Goal: Task Accomplishment & Management: Manage account settings

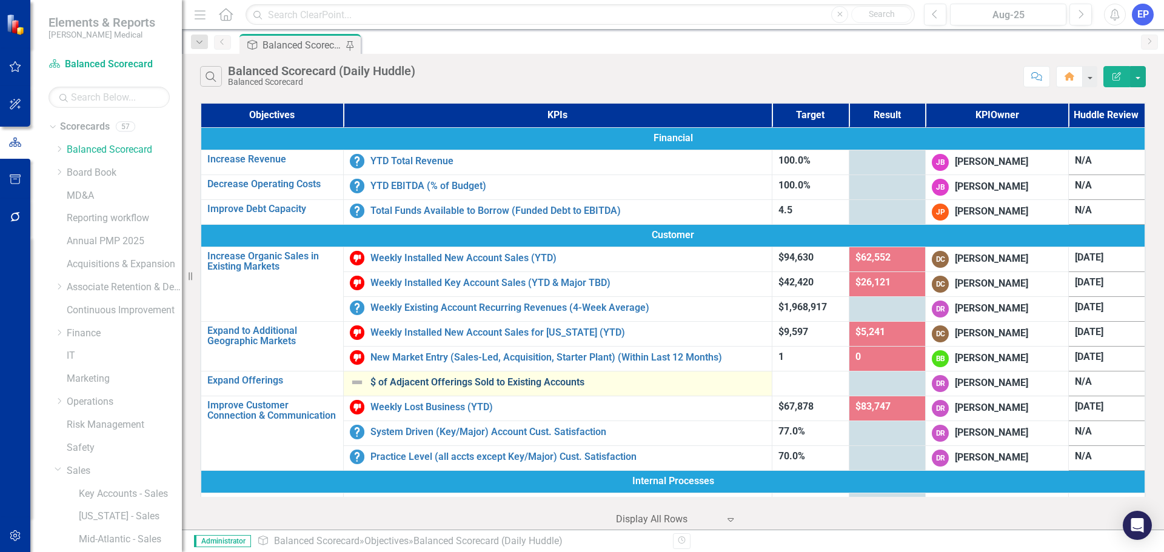
scroll to position [115, 0]
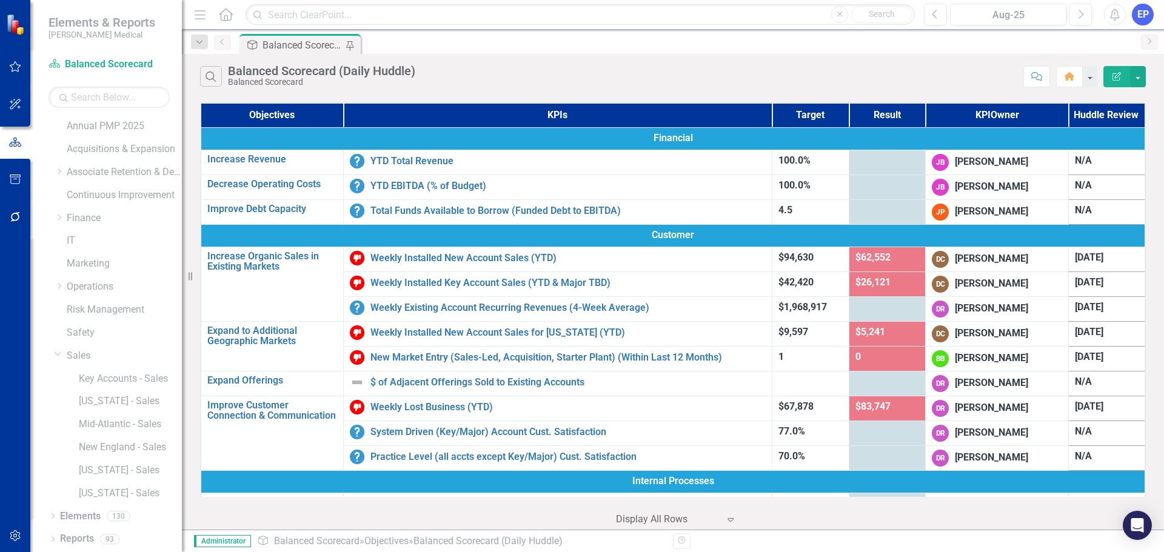
click at [56, 355] on icon "Dropdown" at bounding box center [58, 353] width 7 height 9
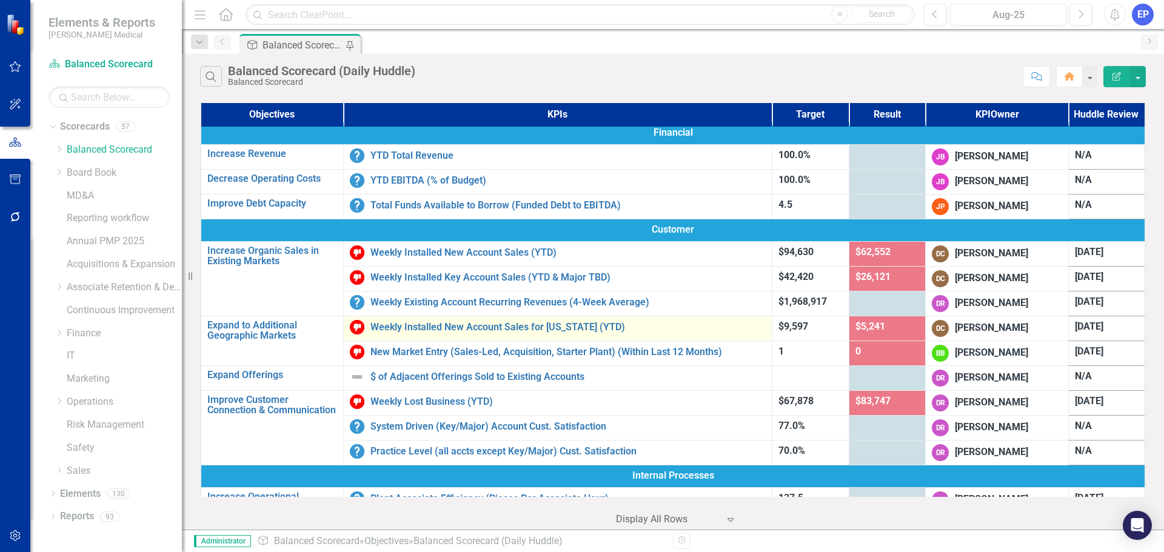
scroll to position [0, 0]
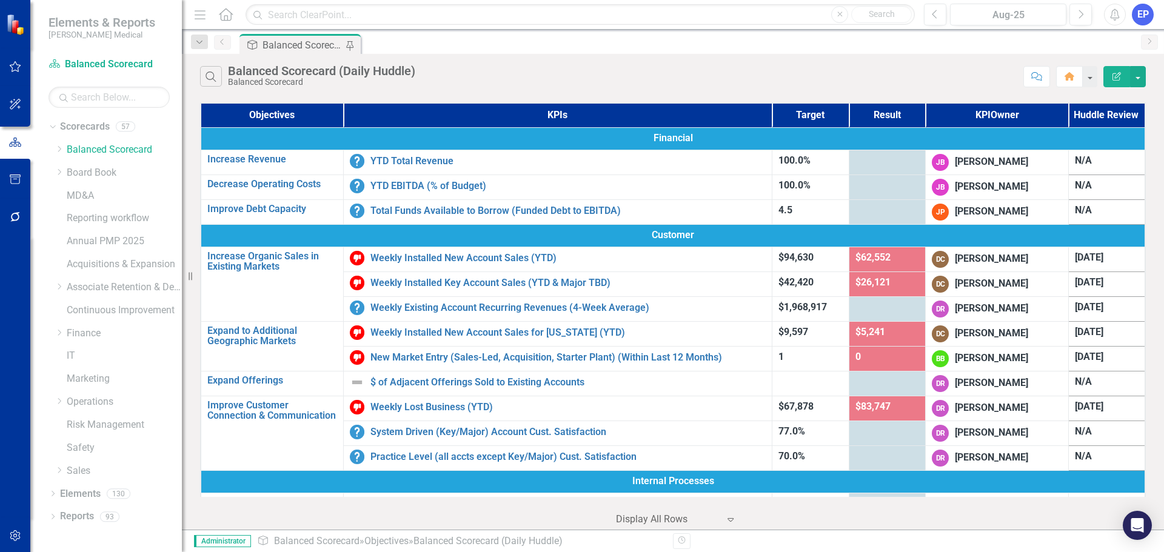
drag, startPoint x: 18, startPoint y: 536, endPoint x: 8, endPoint y: 455, distance: 81.2
click at [18, 536] on icon "button" at bounding box center [15, 536] width 13 height 10
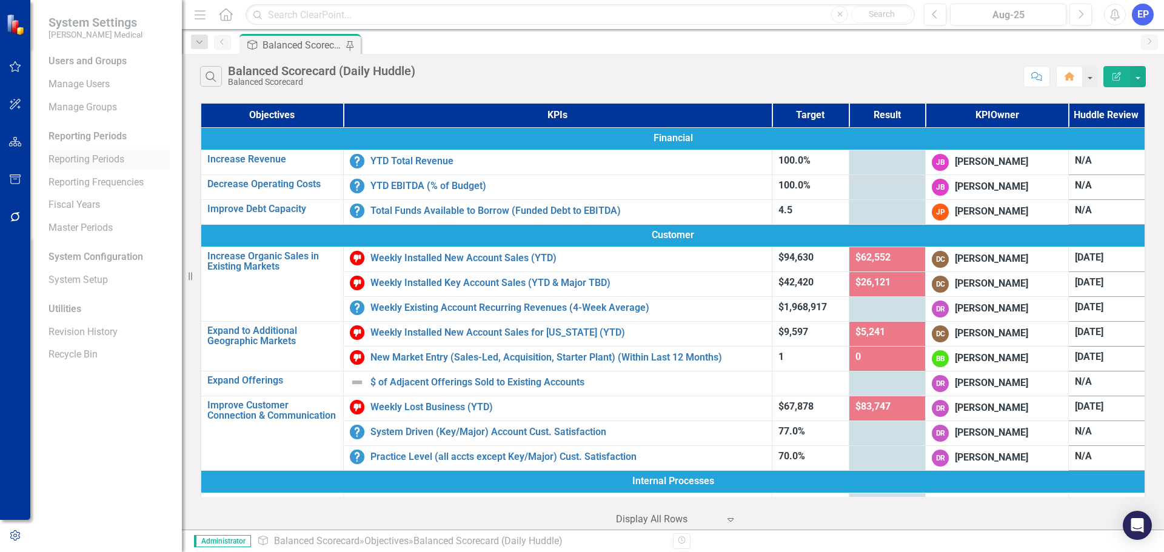
click at [86, 158] on link "Reporting Periods" at bounding box center [109, 160] width 121 height 14
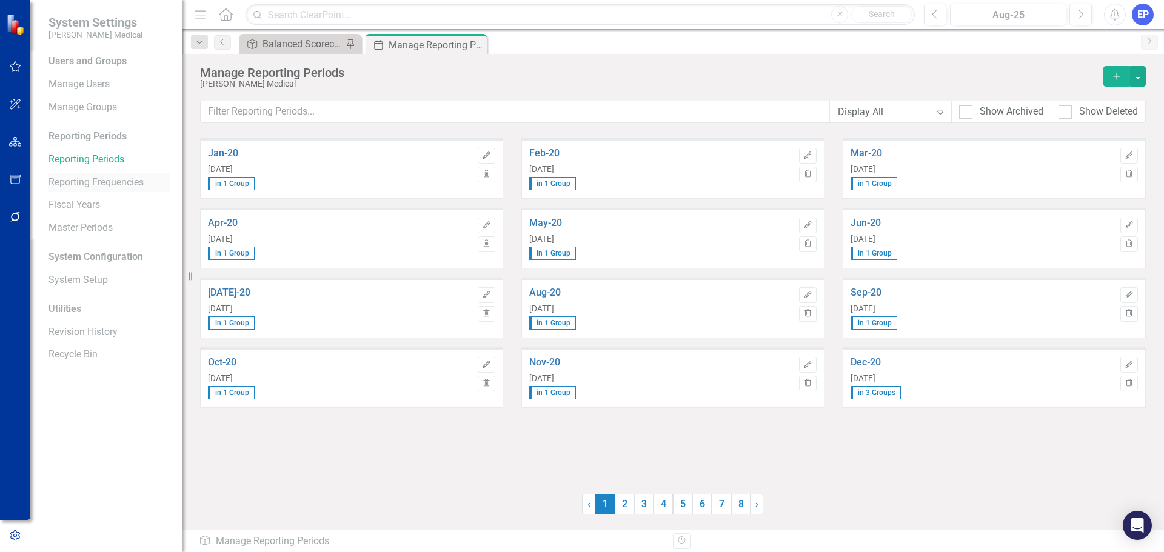
click at [112, 184] on link "Reporting Frequencies" at bounding box center [109, 183] width 121 height 14
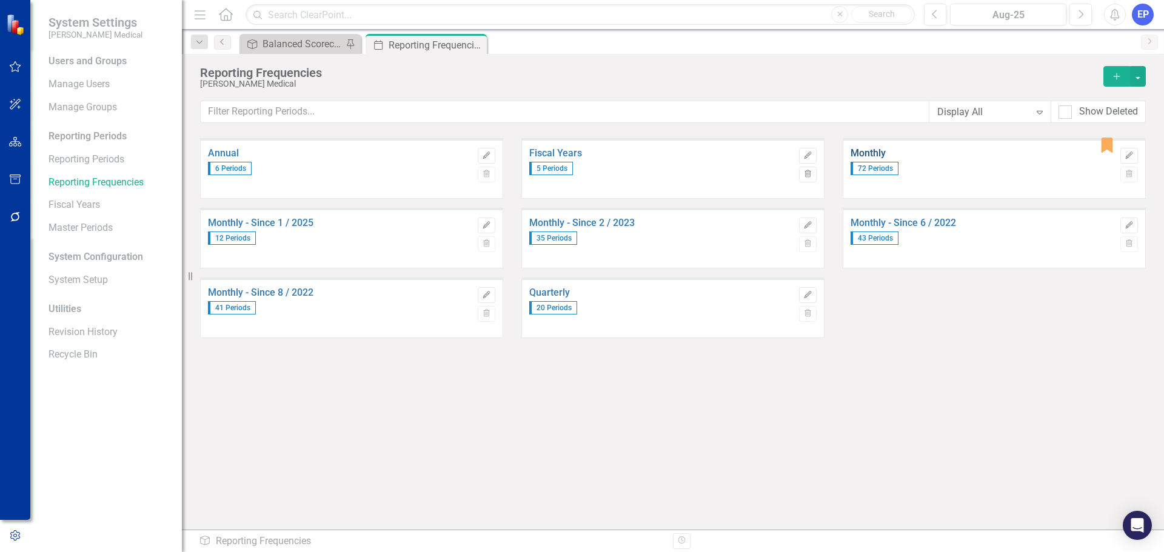
click at [868, 152] on link "Monthly" at bounding box center [983, 153] width 264 height 11
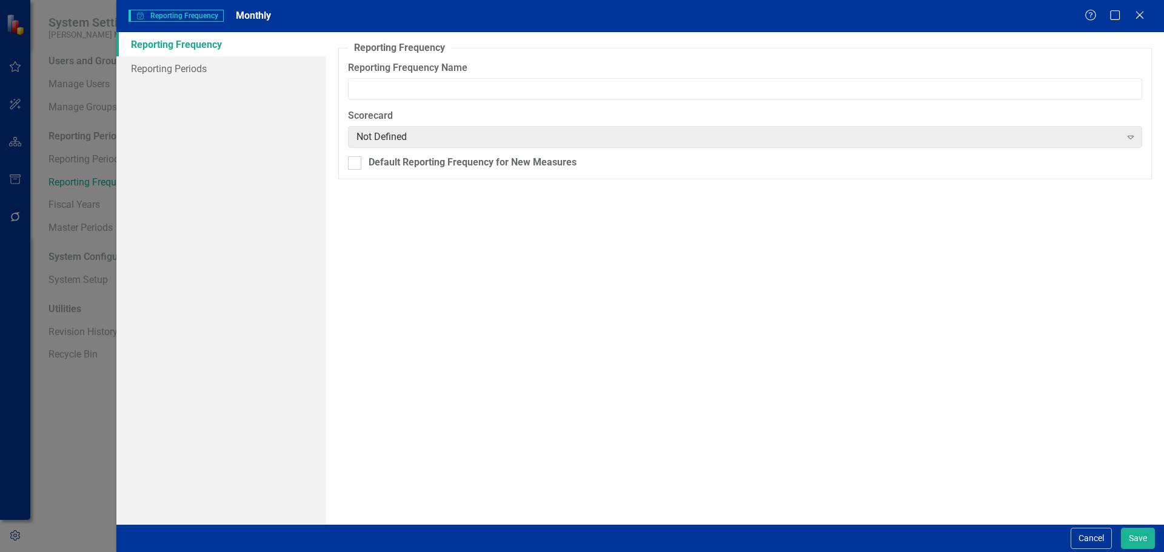
type input "Monthly"
checkbox input "true"
click at [198, 73] on link "Reporting Periods" at bounding box center [221, 68] width 210 height 24
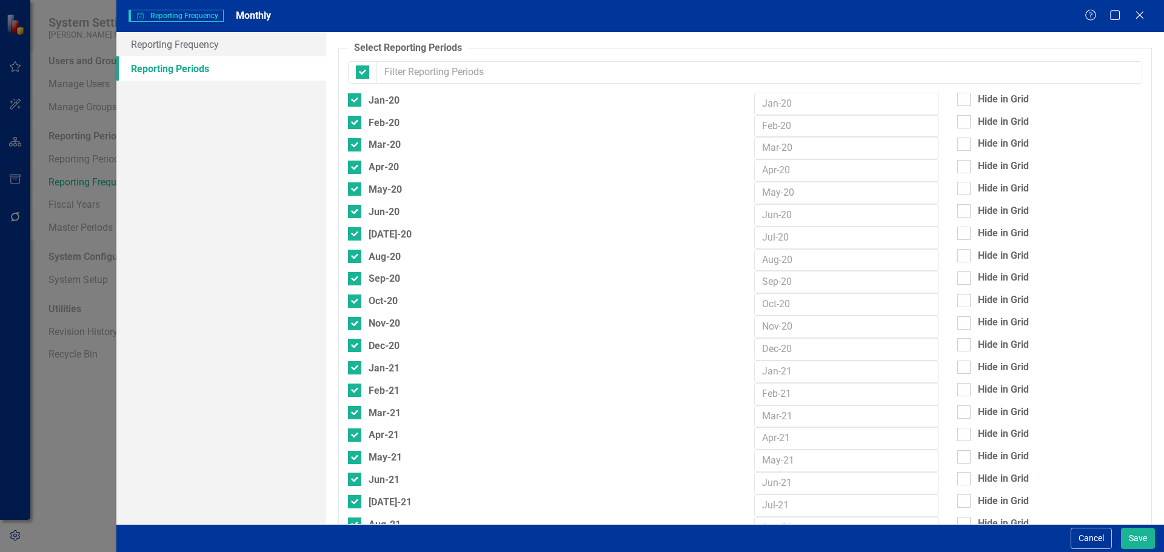
checkbox input "false"
click at [961, 96] on div at bounding box center [964, 99] width 13 height 13
click at [961, 96] on input "Hide in Grid" at bounding box center [962, 97] width 8 height 8
checkbox input "true"
click at [958, 124] on div at bounding box center [964, 121] width 13 height 13
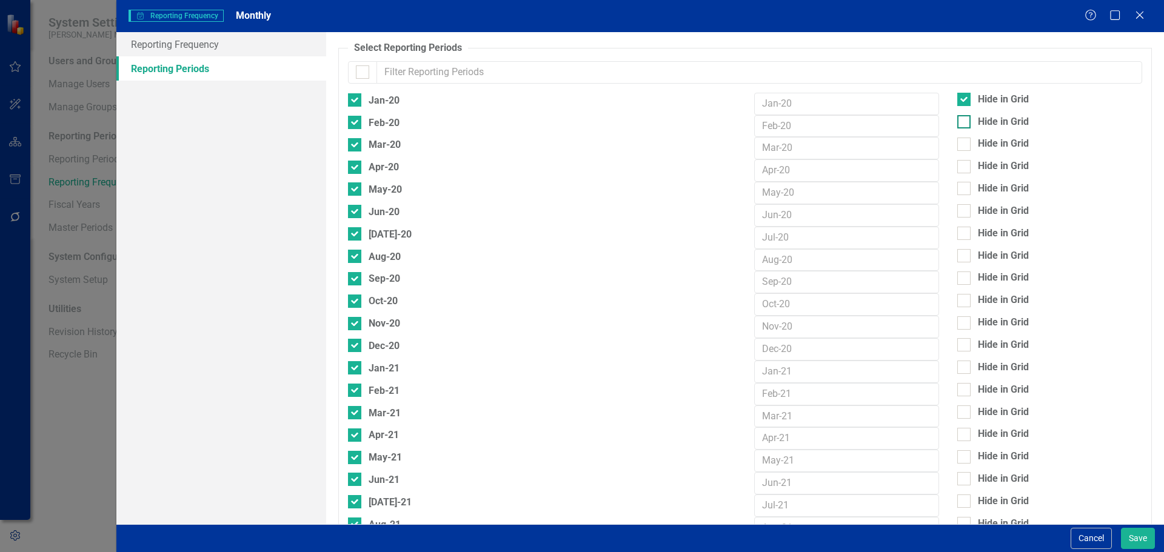
click at [958, 123] on input "Hide in Grid" at bounding box center [962, 119] width 8 height 8
checkbox input "true"
click at [958, 149] on div at bounding box center [964, 144] width 13 height 13
click at [958, 146] on input "Hide in Grid" at bounding box center [962, 142] width 8 height 8
checkbox input "true"
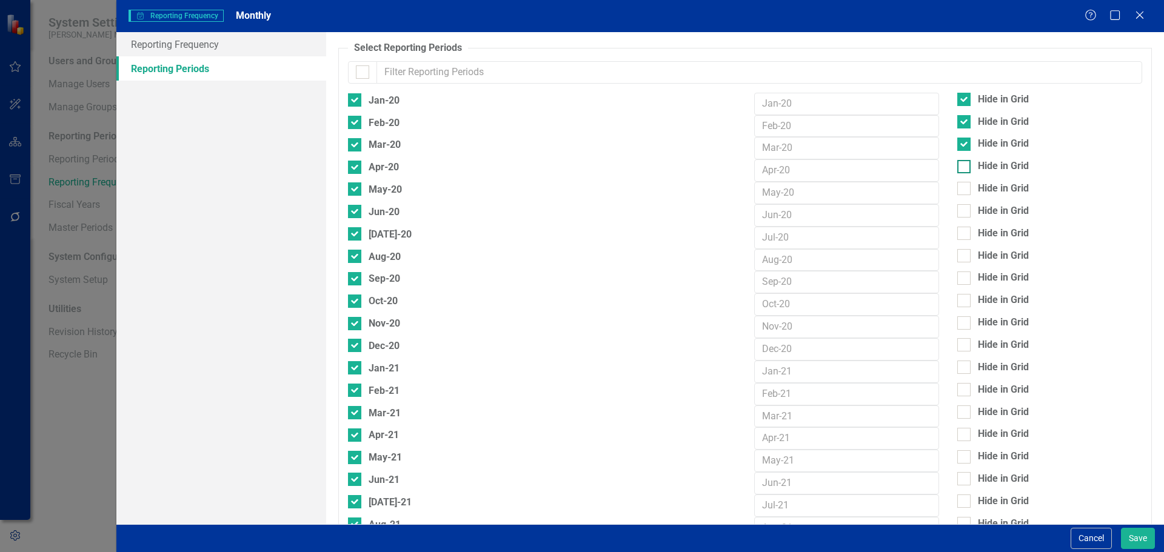
click at [958, 165] on input "Hide in Grid" at bounding box center [962, 164] width 8 height 8
checkbox input "true"
click at [960, 190] on div at bounding box center [964, 188] width 13 height 13
click at [960, 190] on input "Hide in Grid" at bounding box center [962, 186] width 8 height 8
checkbox input "true"
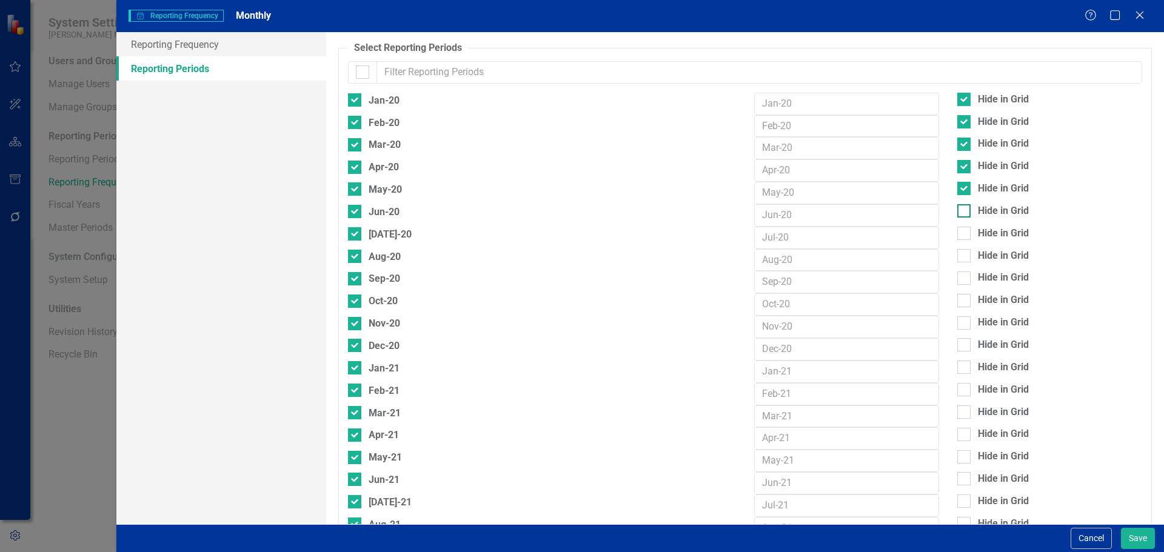
click at [958, 204] on input "Hide in Grid" at bounding box center [962, 208] width 8 height 8
checkbox input "true"
click at [958, 227] on input "Hide in Grid" at bounding box center [962, 231] width 8 height 8
checkbox input "true"
click at [958, 260] on div at bounding box center [964, 255] width 13 height 13
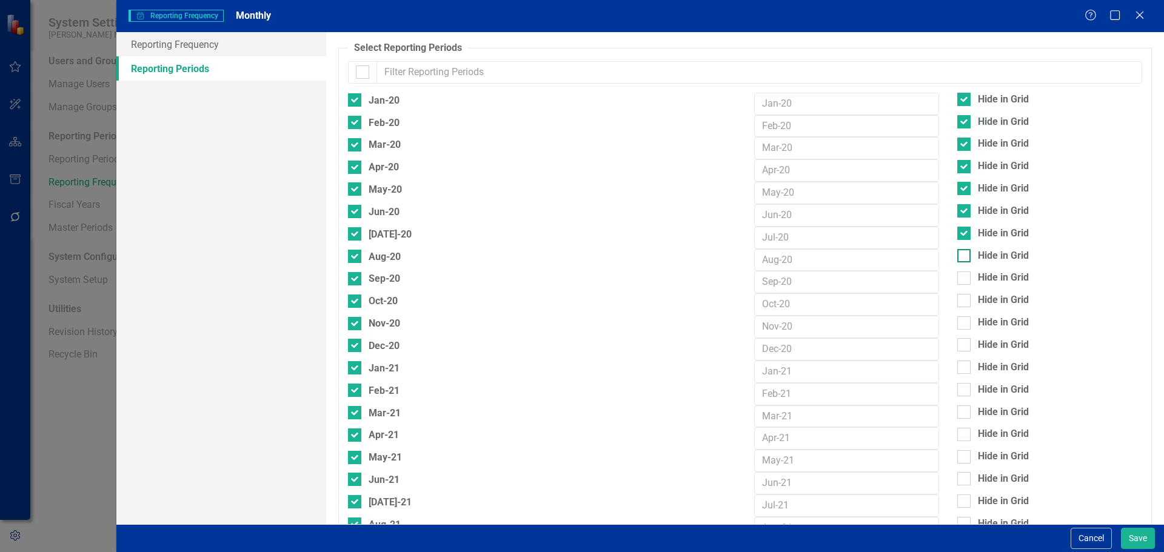
click at [958, 257] on input "Hide in Grid" at bounding box center [962, 253] width 8 height 8
checkbox input "true"
click at [958, 281] on div at bounding box center [964, 278] width 13 height 13
click at [958, 280] on input "Hide in Grid" at bounding box center [962, 276] width 8 height 8
checkbox input "true"
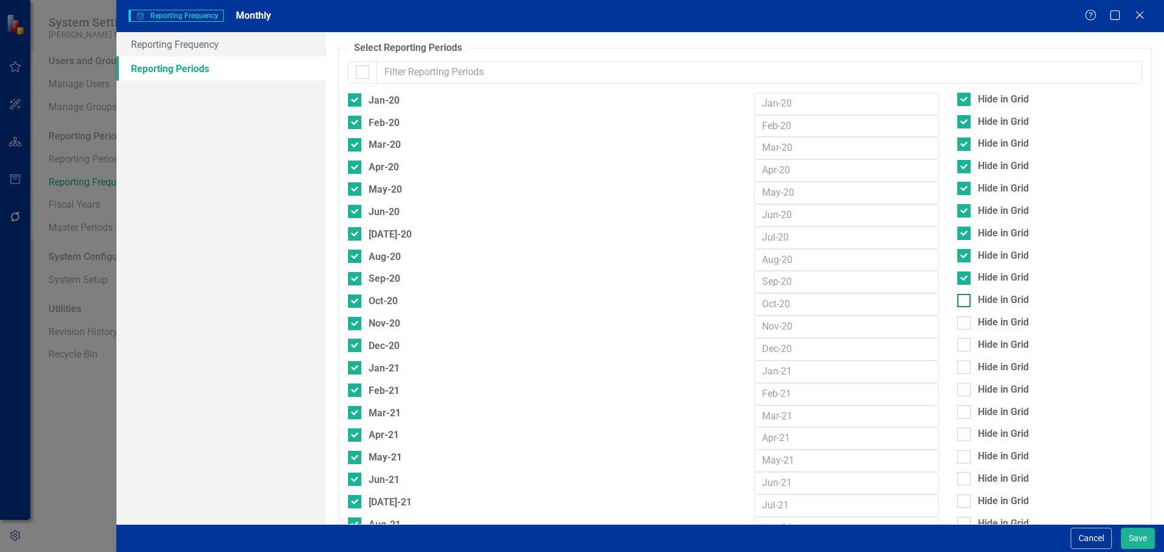
click at [959, 305] on div at bounding box center [964, 300] width 13 height 13
click at [959, 302] on input "Hide in Grid" at bounding box center [962, 298] width 8 height 8
checkbox input "true"
click at [956, 330] on div "Hide in Grid" at bounding box center [1049, 324] width 203 height 17
click at [958, 340] on input "Hide in Grid" at bounding box center [962, 342] width 8 height 8
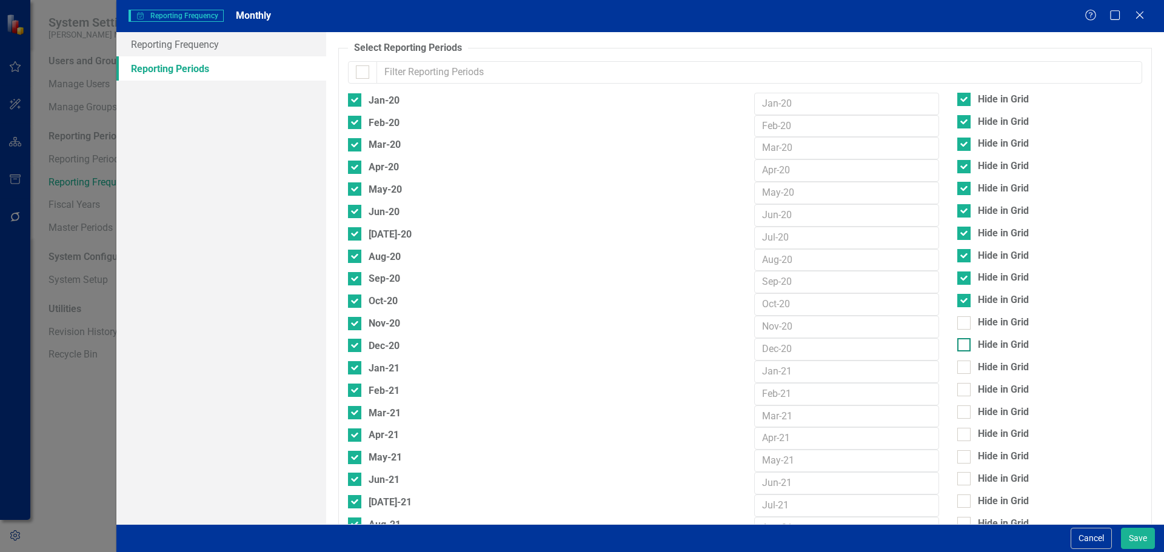
checkbox input "true"
click at [958, 322] on input "Hide in Grid" at bounding box center [962, 321] width 8 height 8
checkbox input "true"
click at [958, 367] on input "Hide in Grid" at bounding box center [962, 365] width 8 height 8
checkbox input "true"
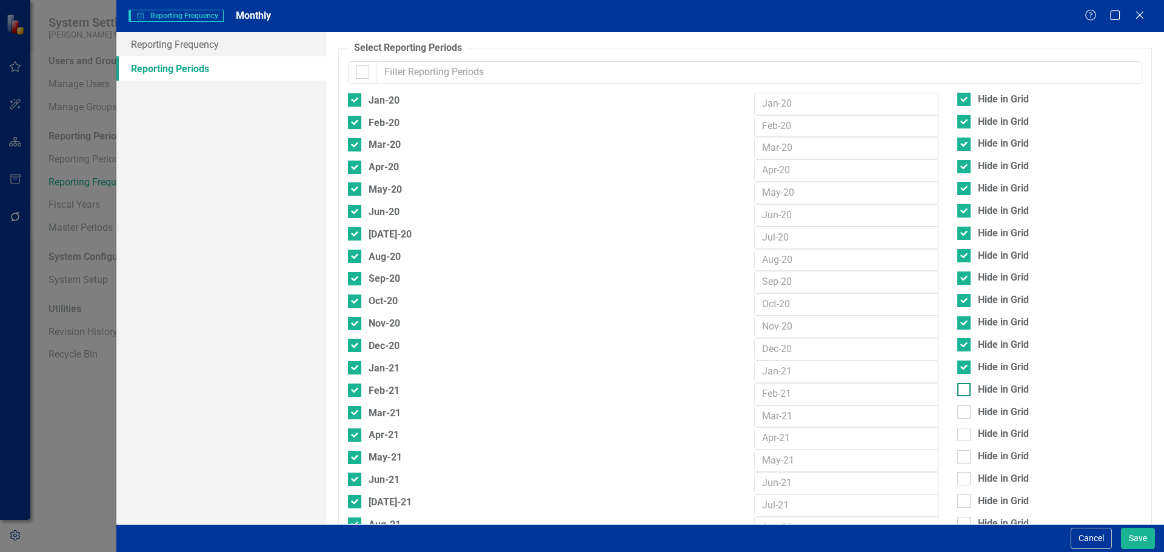
click at [958, 385] on input "Hide in Grid" at bounding box center [962, 387] width 8 height 8
checkbox input "true"
click at [953, 424] on div "Mar-21 Hide in [GEOGRAPHIC_DATA]" at bounding box center [745, 417] width 813 height 22
click at [958, 418] on div at bounding box center [964, 412] width 13 height 13
click at [958, 414] on input "Hide in Grid" at bounding box center [962, 410] width 8 height 8
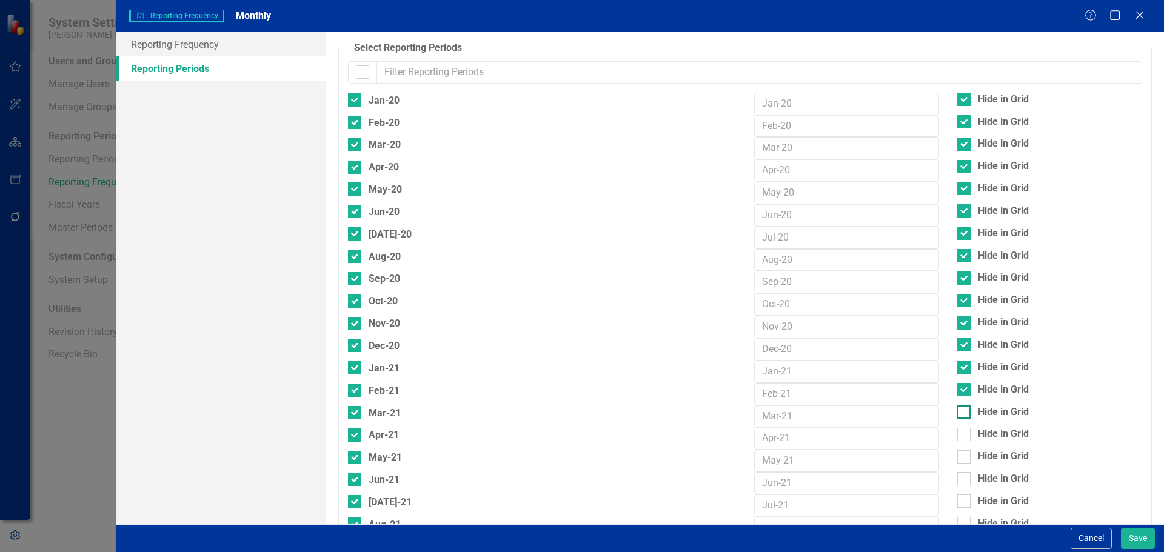
checkbox input "true"
click at [958, 433] on input "Hide in Grid" at bounding box center [962, 432] width 8 height 8
checkbox input "true"
click at [958, 460] on div at bounding box center [964, 457] width 13 height 13
click at [958, 458] on input "Hide in Grid" at bounding box center [962, 455] width 8 height 8
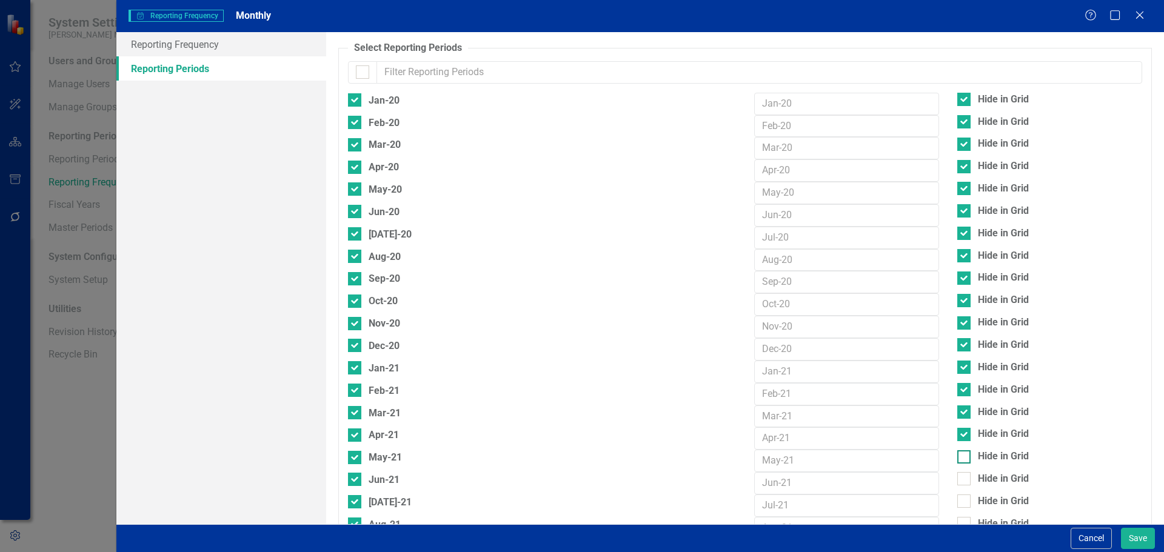
checkbox input "true"
click at [956, 472] on div "May-21 Hide in [GEOGRAPHIC_DATA]" at bounding box center [745, 461] width 813 height 22
click at [958, 477] on input "Hide in Grid" at bounding box center [962, 476] width 8 height 8
checkbox input "true"
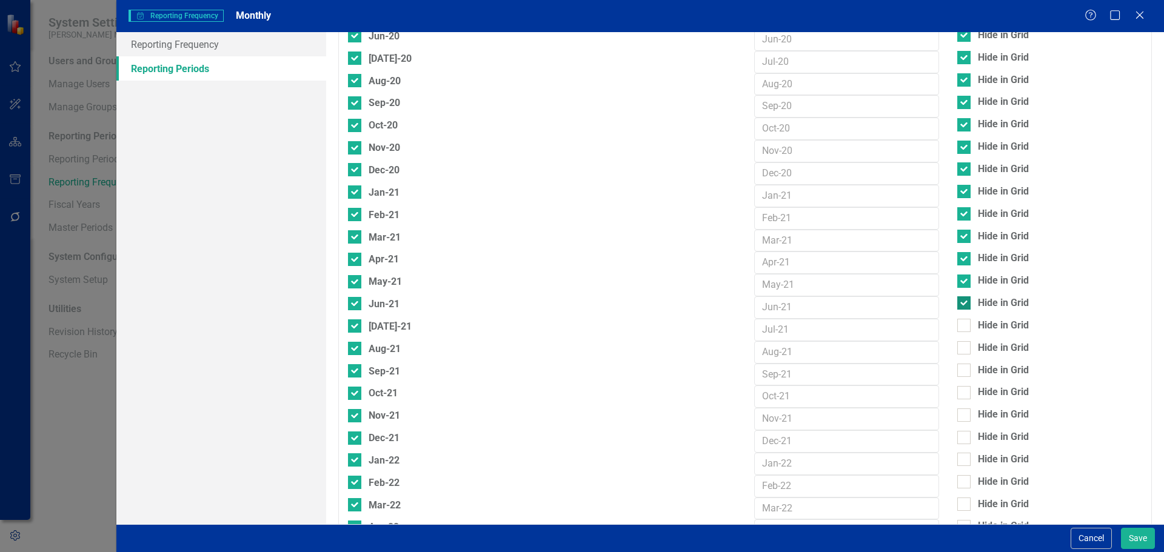
scroll to position [182, 0]
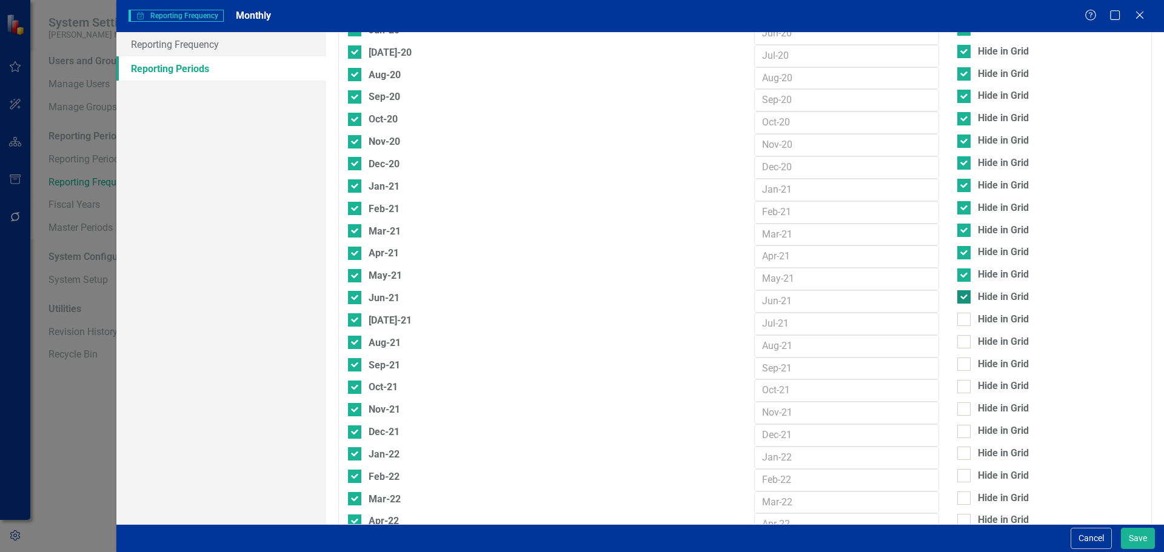
click at [958, 477] on input "Hide in Grid" at bounding box center [962, 473] width 8 height 8
checkbox input "true"
click at [959, 455] on div at bounding box center [964, 453] width 13 height 13
click at [959, 455] on input "Hide in Grid" at bounding box center [962, 451] width 8 height 8
checkbox input "true"
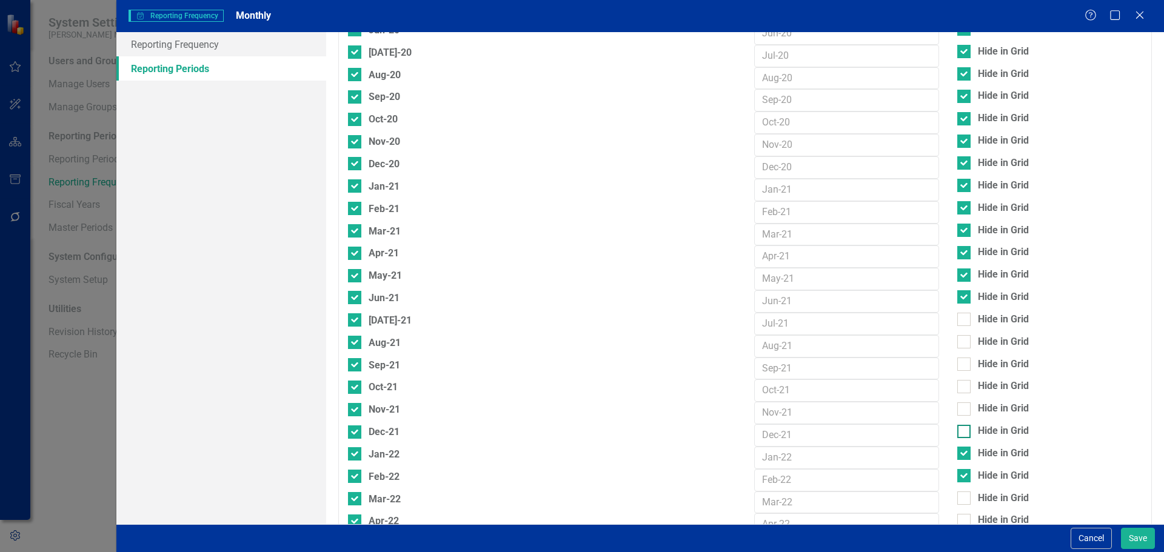
click at [958, 425] on input "Hide in Grid" at bounding box center [962, 429] width 8 height 8
checkbox input "true"
click at [958, 406] on input "Hide in Grid" at bounding box center [962, 407] width 8 height 8
checkbox input "true"
click at [958, 388] on div at bounding box center [964, 386] width 13 height 13
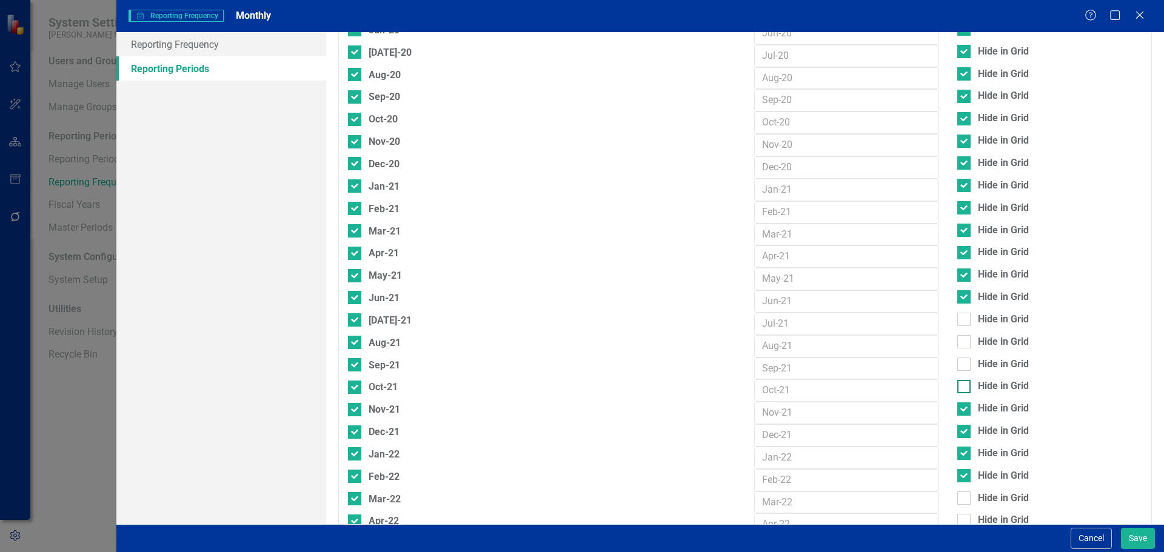
click at [958, 388] on input "Hide in Grid" at bounding box center [962, 384] width 8 height 8
checkbox input "true"
click at [958, 369] on div at bounding box center [964, 364] width 13 height 13
click at [958, 366] on input "Hide in Grid" at bounding box center [962, 362] width 8 height 8
checkbox input "true"
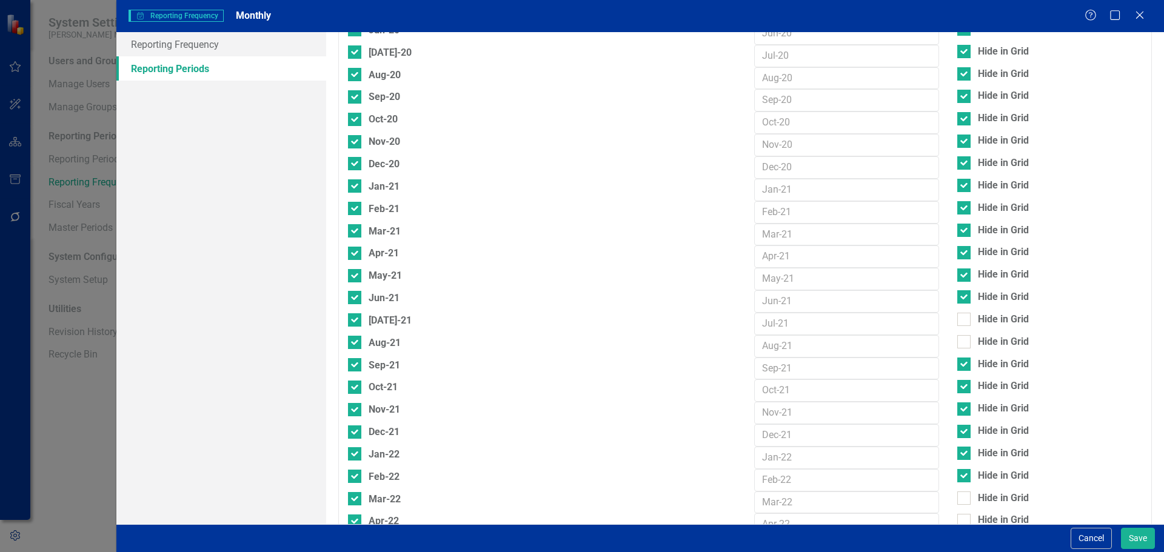
click at [958, 350] on div "Hide in Grid" at bounding box center [1049, 343] width 203 height 17
click at [958, 341] on input "Hide in Grid" at bounding box center [962, 339] width 8 height 8
checkbox input "true"
click at [958, 325] on div at bounding box center [964, 319] width 13 height 13
click at [958, 321] on input "Hide in Grid" at bounding box center [962, 317] width 8 height 8
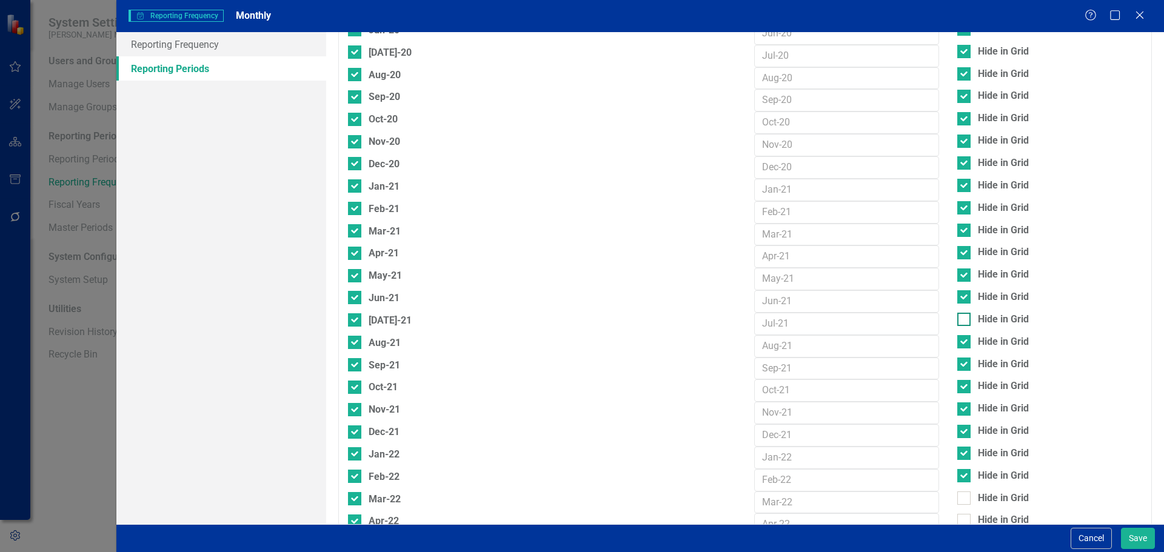
checkbox input "true"
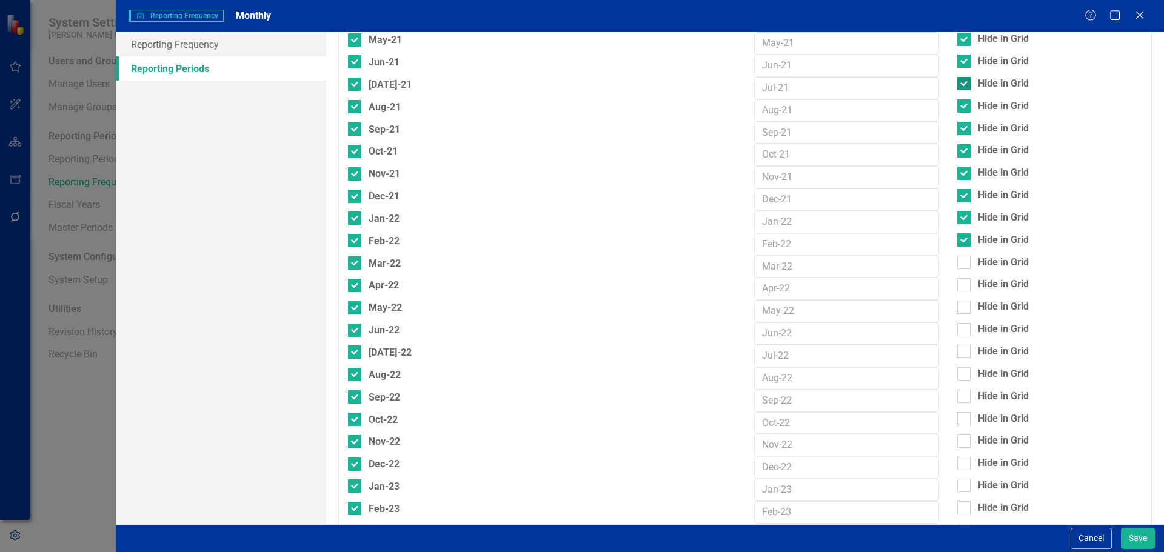
scroll to position [485, 0]
click at [958, 243] on div at bounding box center [964, 239] width 13 height 13
click at [958, 241] on input "Hide in Grid" at bounding box center [962, 237] width 8 height 8
checkbox input "true"
click at [958, 218] on input "Hide in Grid" at bounding box center [962, 215] width 8 height 8
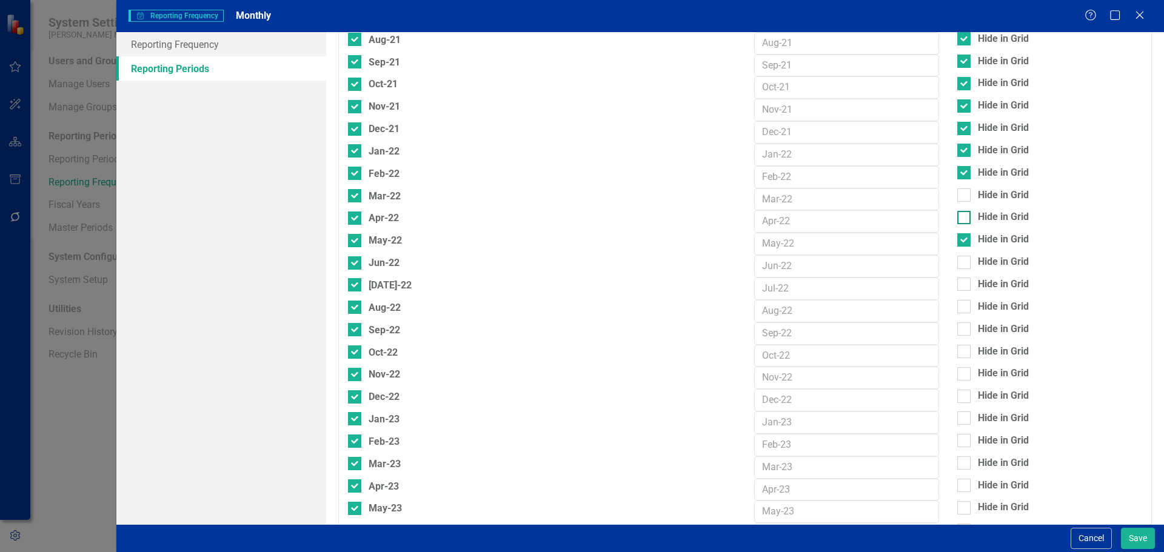
checkbox input "true"
click at [958, 201] on div at bounding box center [964, 195] width 13 height 13
click at [958, 196] on input "Hide in Grid" at bounding box center [962, 193] width 8 height 8
checkbox input "true"
click at [1144, 549] on button "Save" at bounding box center [1138, 538] width 34 height 21
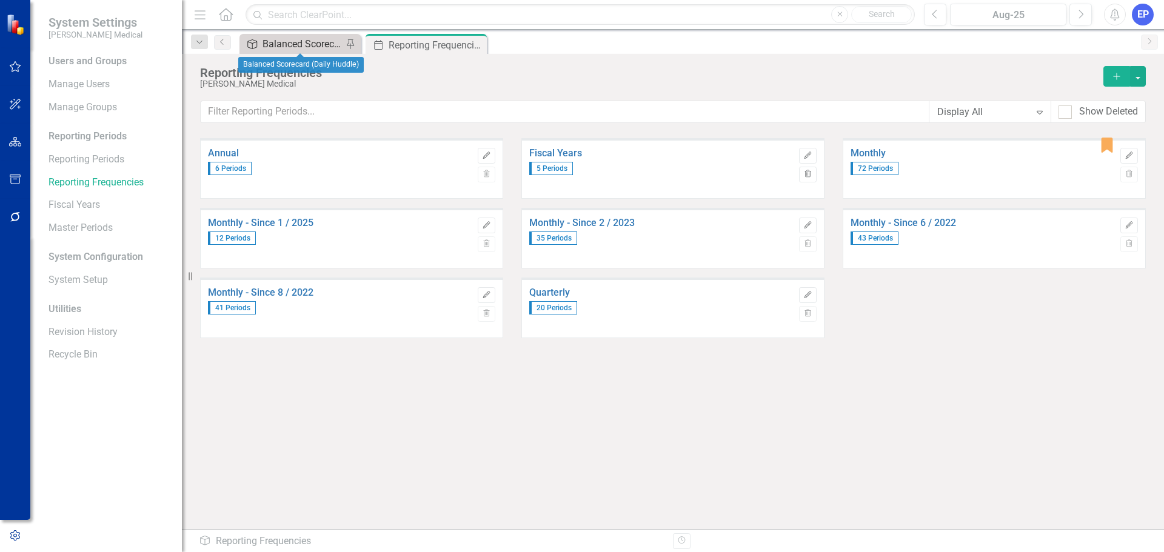
click at [273, 47] on div "Balanced Scorecard (Daily Huddle)" at bounding box center [303, 43] width 80 height 15
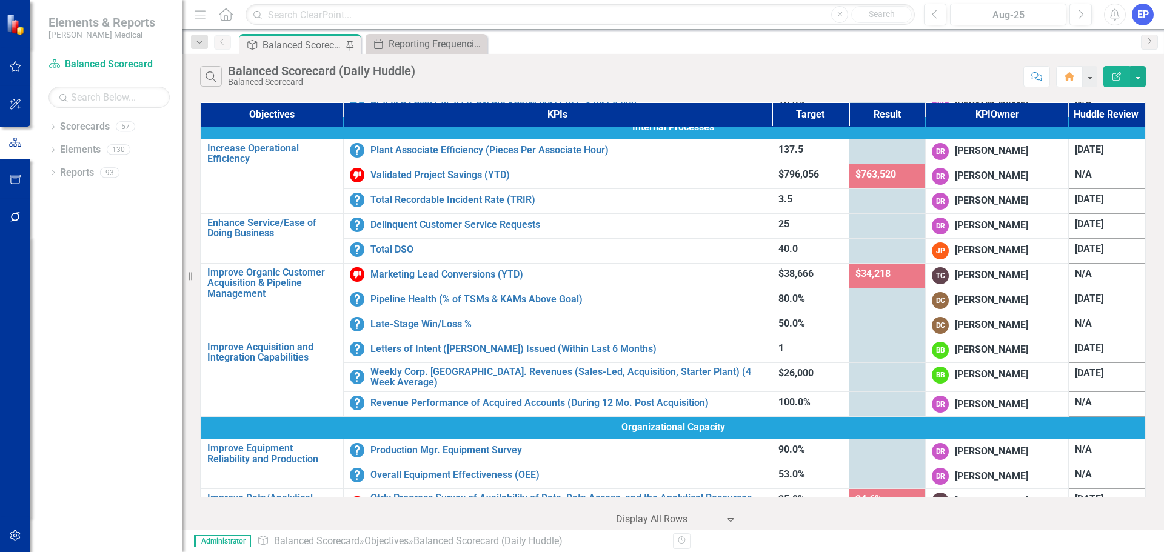
scroll to position [364, 0]
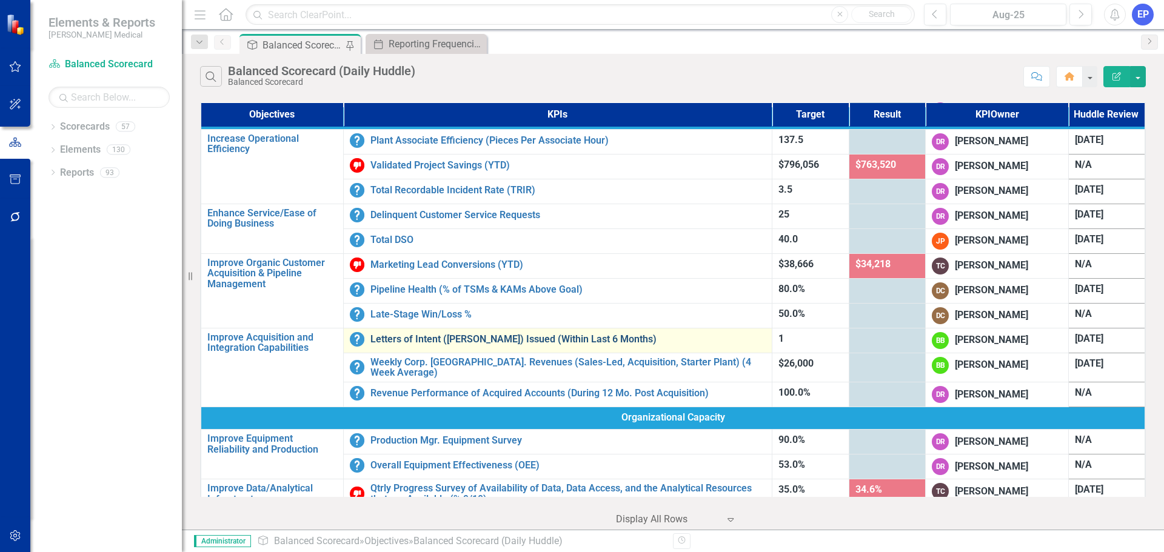
click at [494, 338] on link "Letters of Intent ([PERSON_NAME]) Issued (Within Last 6 Months)" at bounding box center [568, 339] width 395 height 11
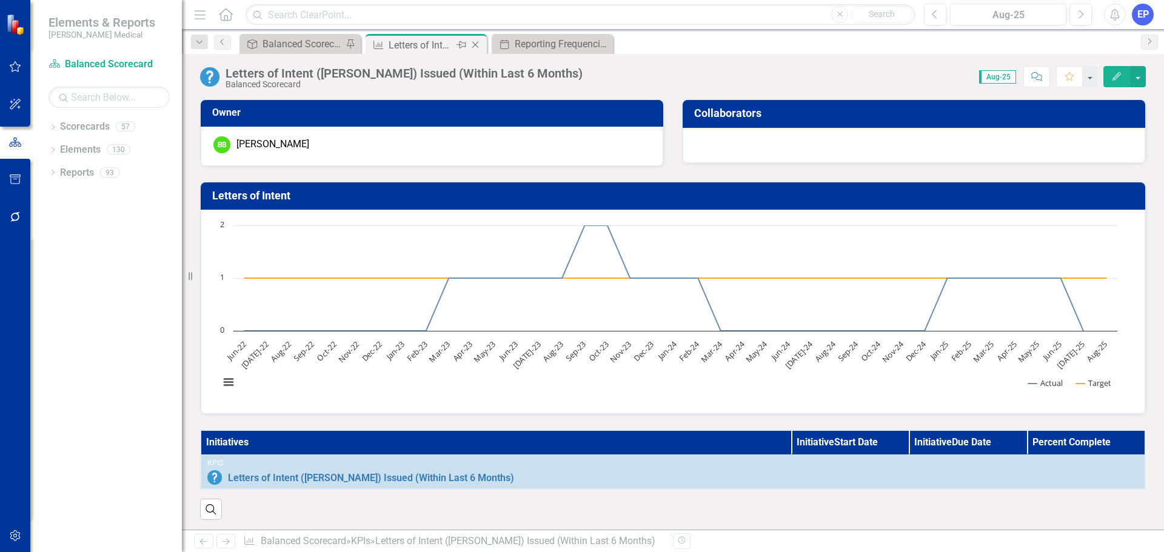
click at [478, 47] on icon "Close" at bounding box center [475, 45] width 12 height 10
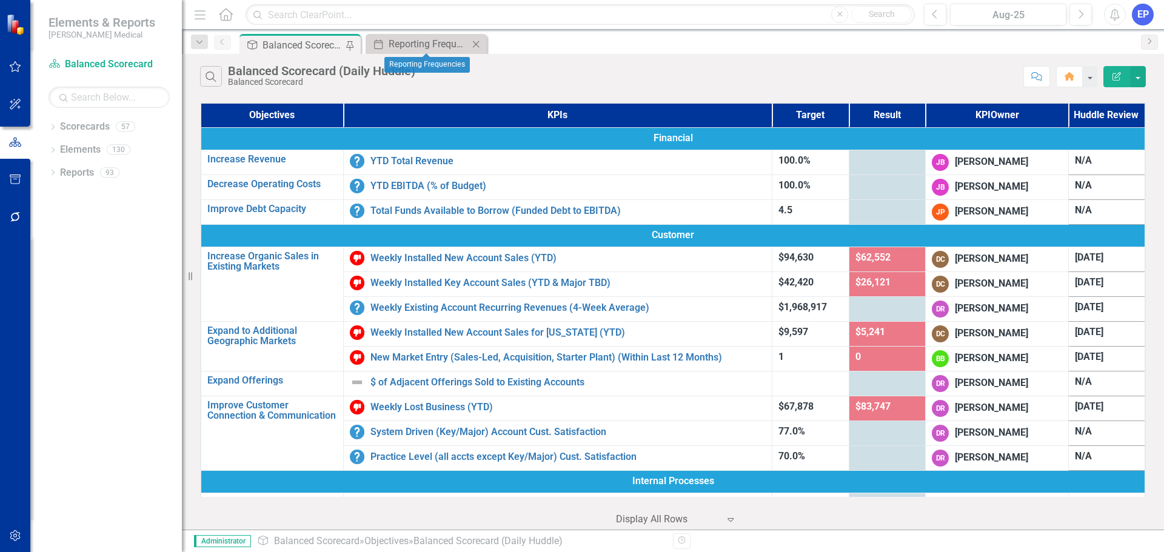
click at [478, 47] on icon "Close" at bounding box center [476, 44] width 12 height 10
click at [56, 125] on icon "Dropdown" at bounding box center [53, 128] width 8 height 7
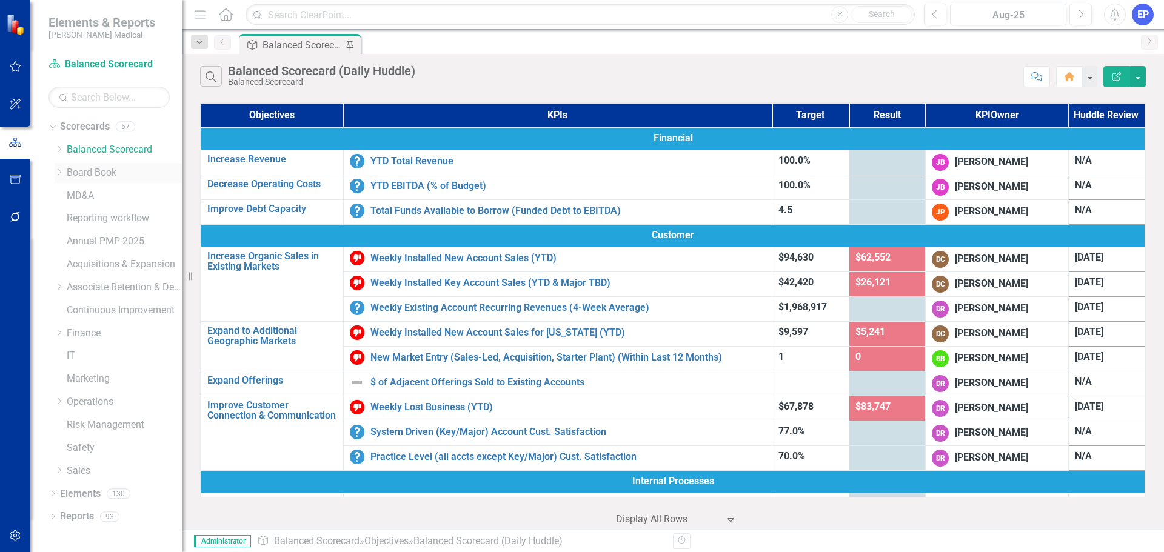
click at [58, 175] on icon "Dropdown" at bounding box center [59, 172] width 9 height 7
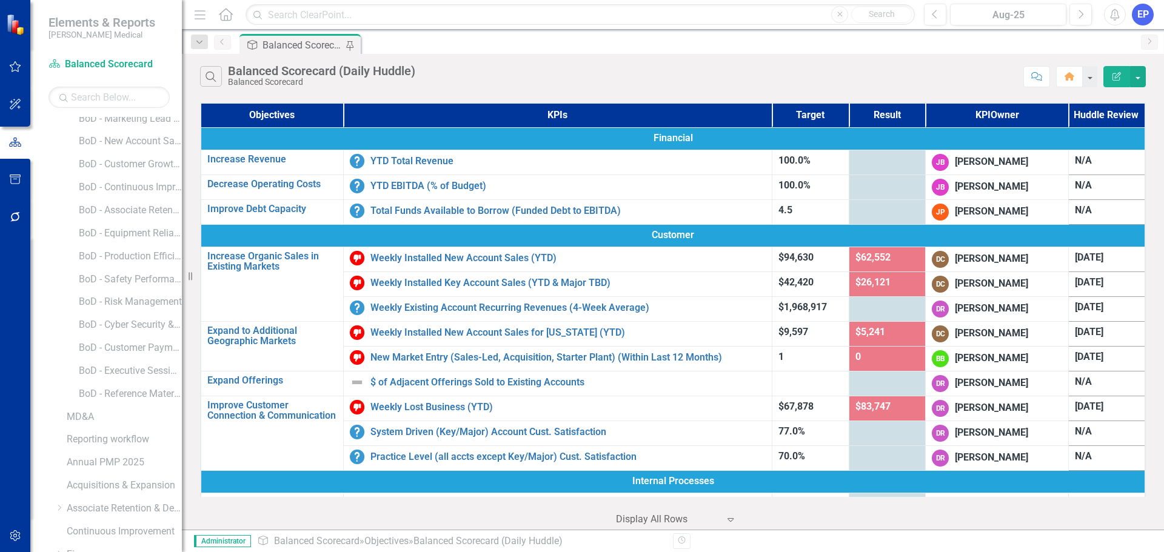
scroll to position [303, 0]
click at [121, 301] on link "BoD - Reference Material" at bounding box center [130, 306] width 103 height 14
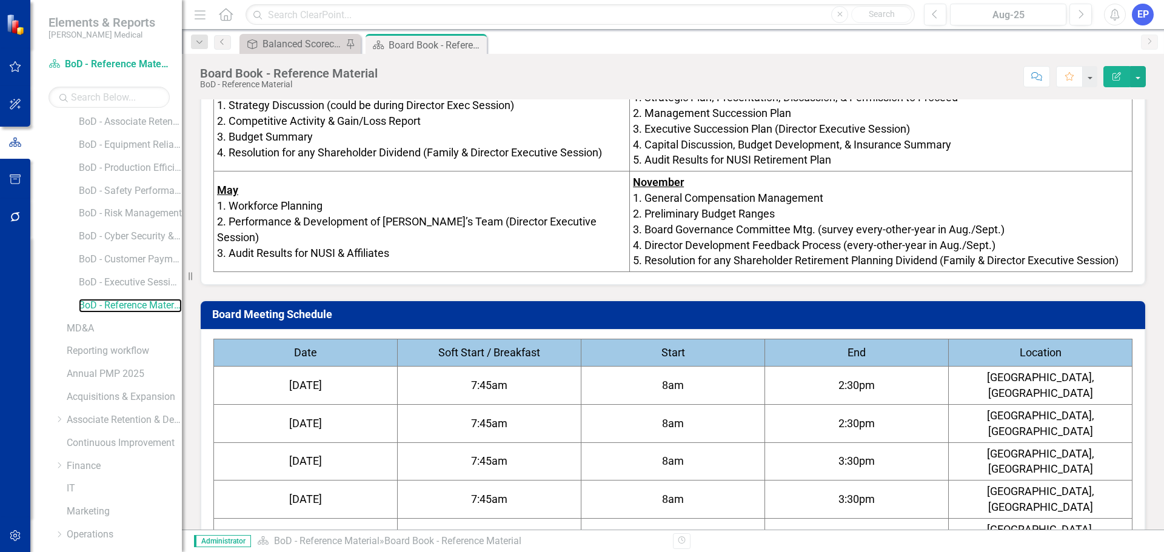
scroll to position [1759, 0]
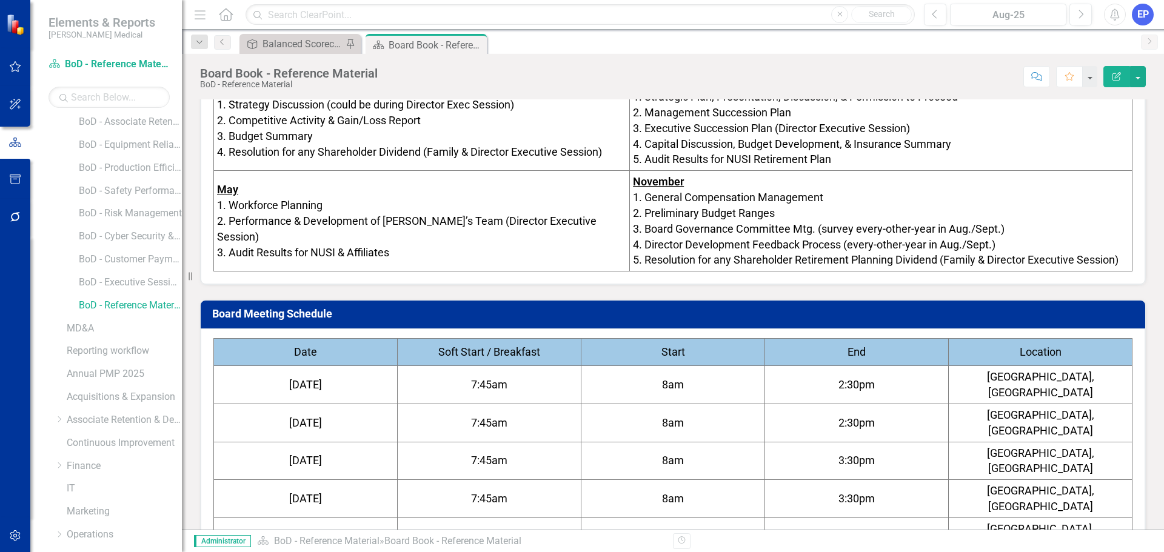
click at [361, 442] on td "[DATE]" at bounding box center [306, 461] width 184 height 38
click at [290, 454] on span "[DATE]" at bounding box center [305, 460] width 33 height 13
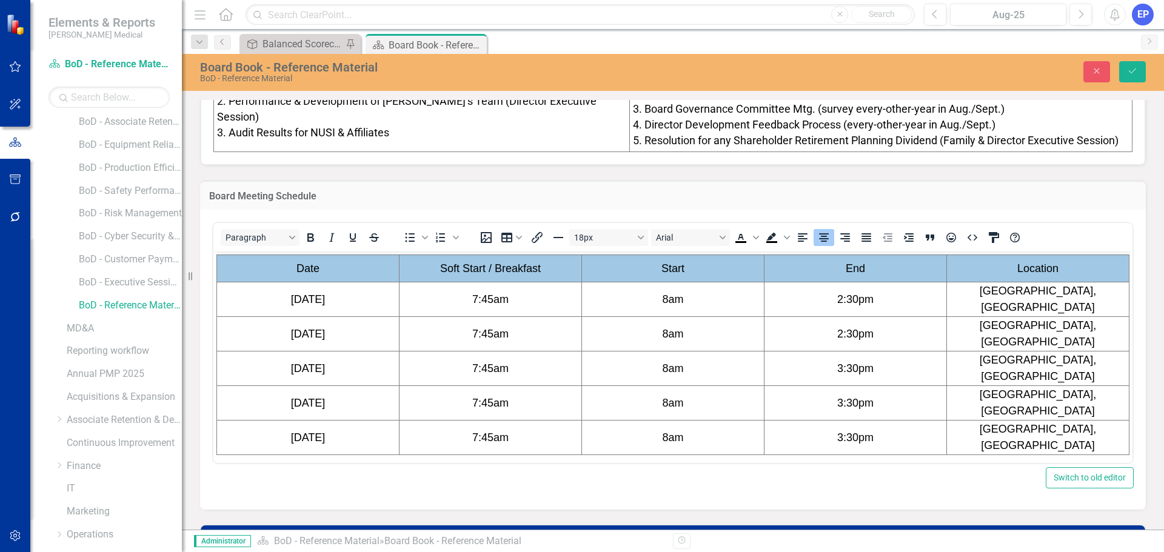
scroll to position [1880, 0]
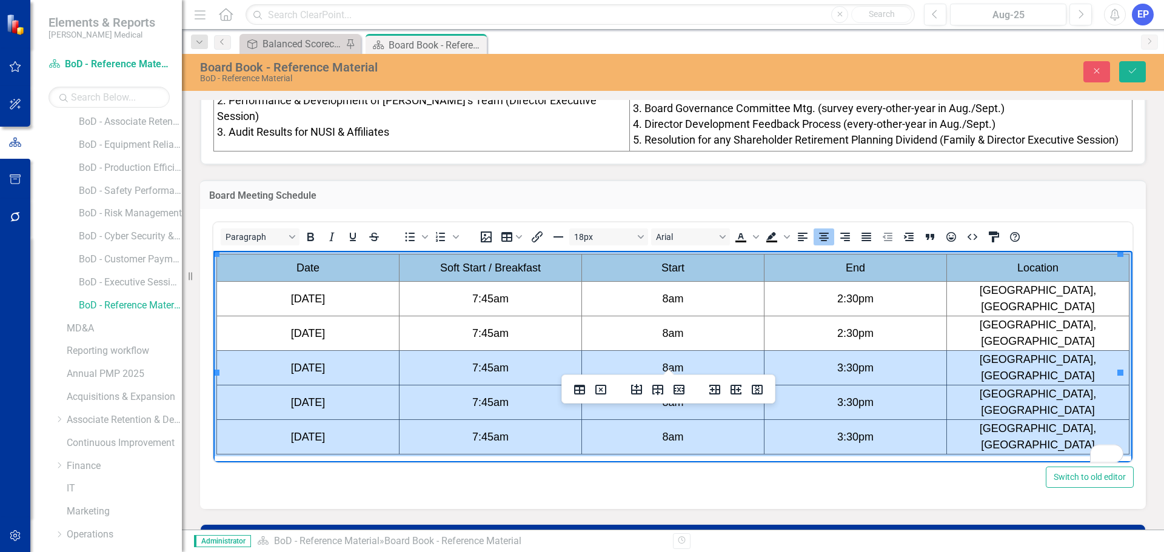
drag, startPoint x: 278, startPoint y: 326, endPoint x: 973, endPoint y: 359, distance: 695.7
click at [973, 359] on tbody "Date Soft Start / Breakfast Start End Location [DATE] 7:45am 8am 2:30pm [GEOGRA…" at bounding box center [673, 355] width 913 height 200
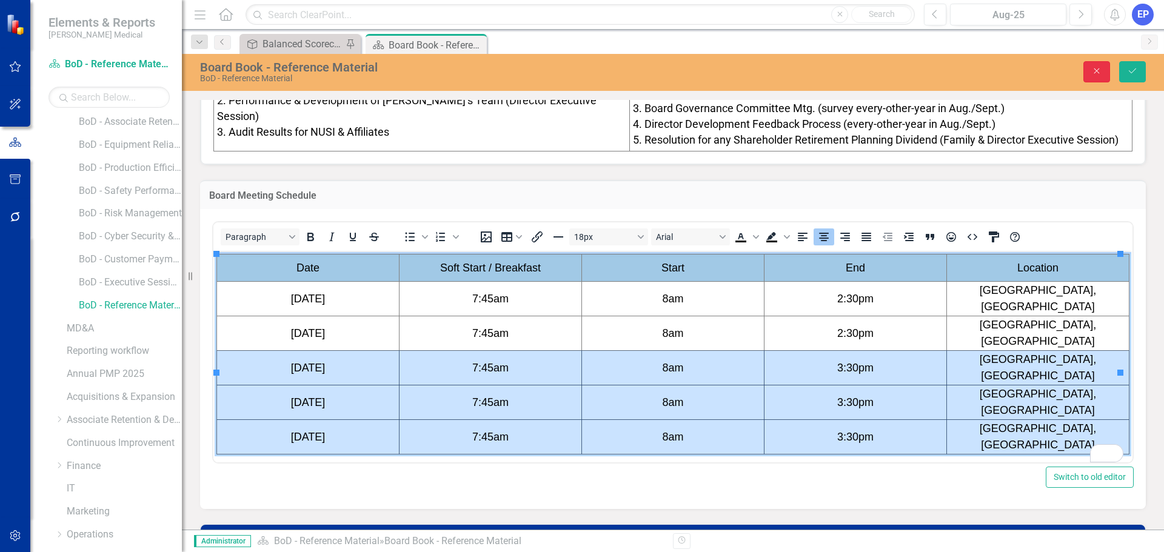
click at [1096, 70] on icon "button" at bounding box center [1097, 71] width 5 height 5
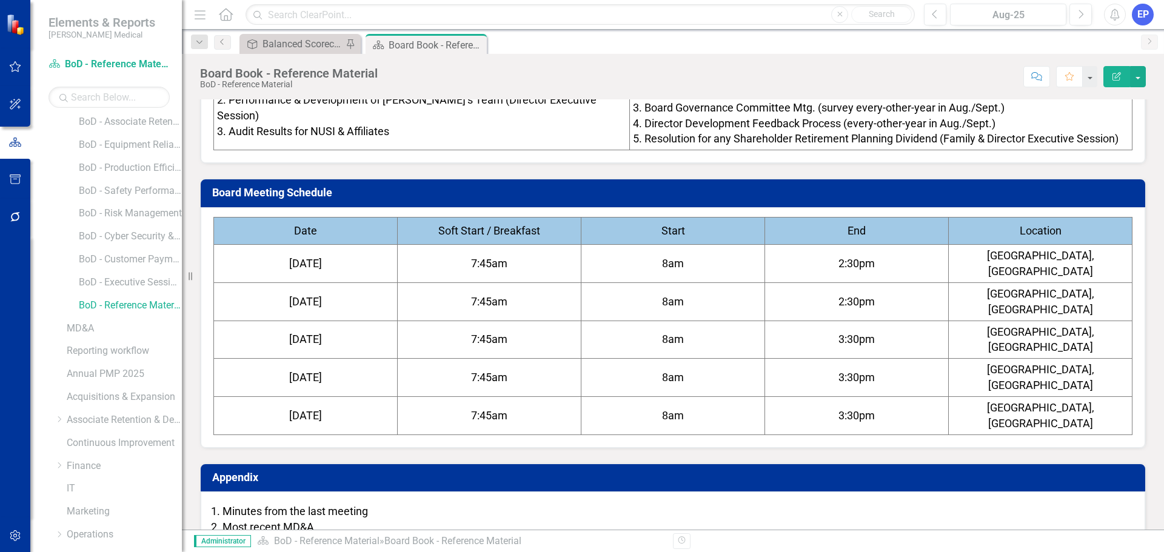
scroll to position [1829, 0]
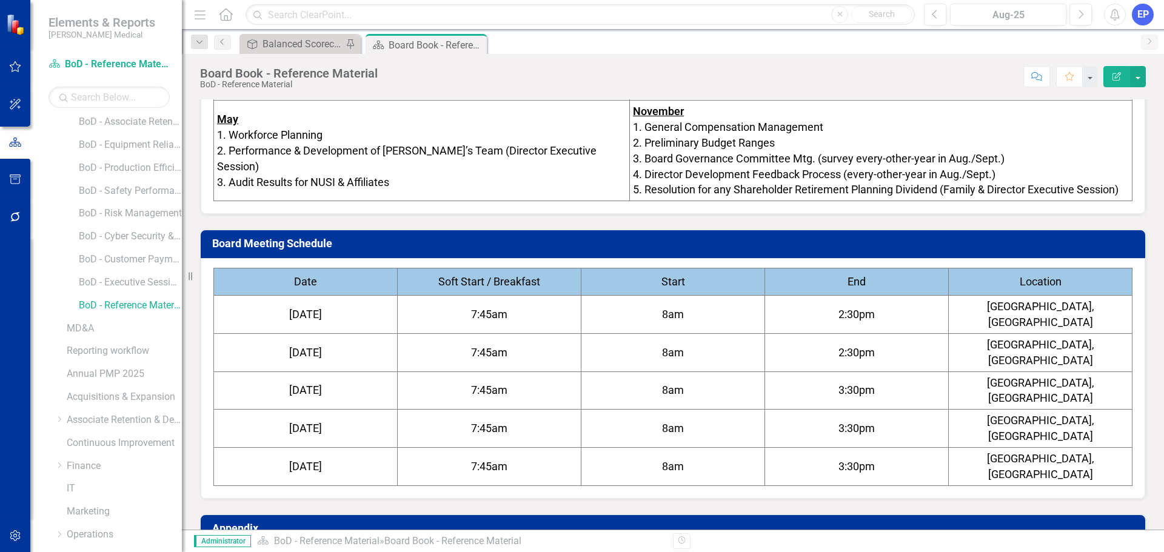
click at [441, 334] on td "7:45am" at bounding box center [490, 353] width 184 height 38
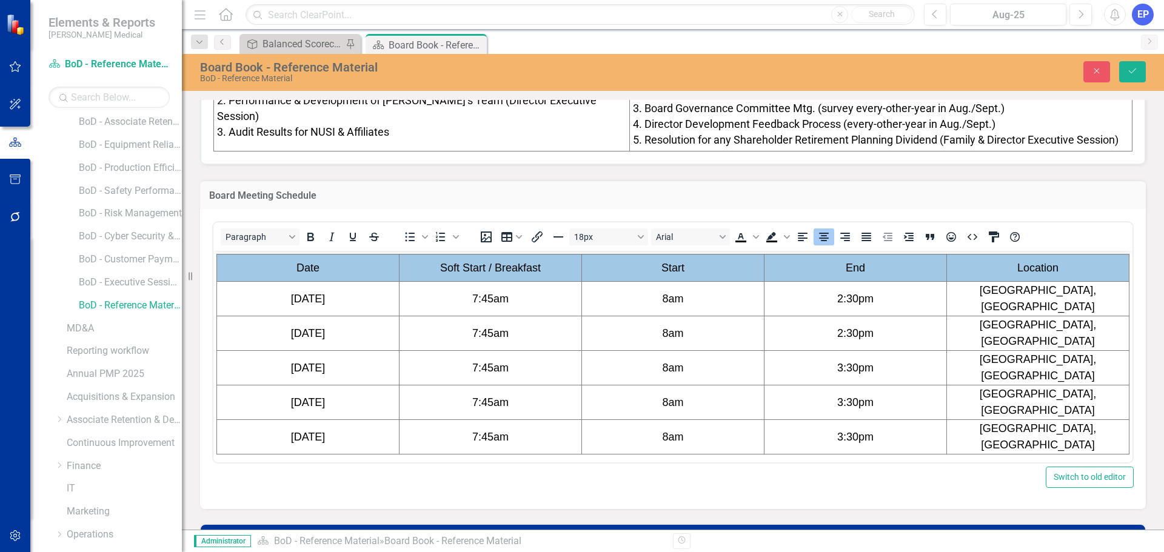
scroll to position [0, 0]
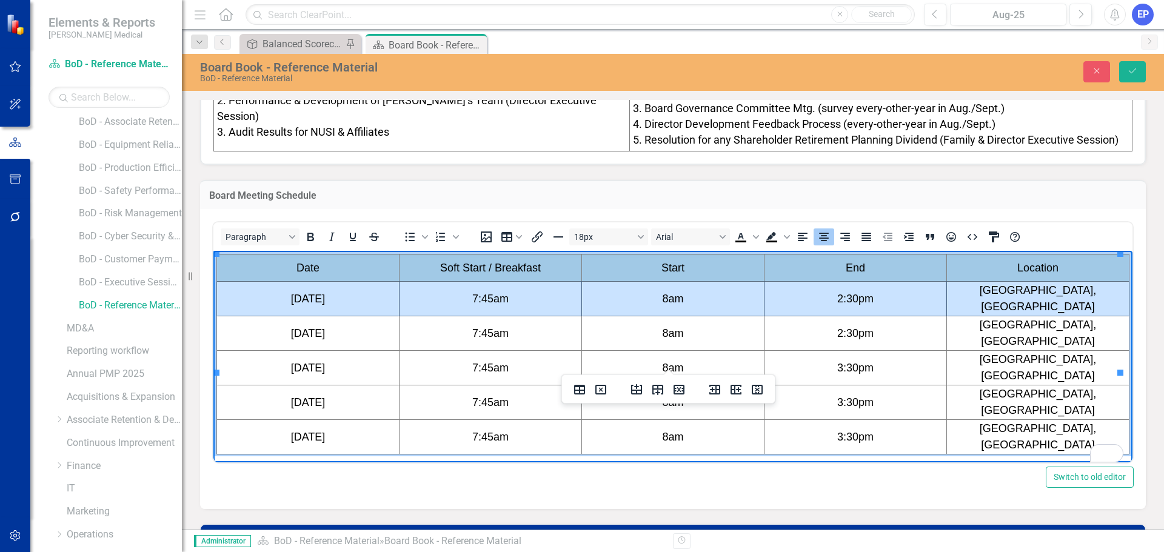
drag, startPoint x: 278, startPoint y: 288, endPoint x: 970, endPoint y: 287, distance: 691.3
click at [970, 287] on tr "[DATE] 7:45am 8am 2:30pm [GEOGRAPHIC_DATA], [GEOGRAPHIC_DATA]" at bounding box center [673, 299] width 913 height 35
drag, startPoint x: 740, startPoint y: 38, endPoint x: 757, endPoint y: 388, distance: 350.9
click at [757, 388] on icon "Delete column" at bounding box center [757, 390] width 15 height 15
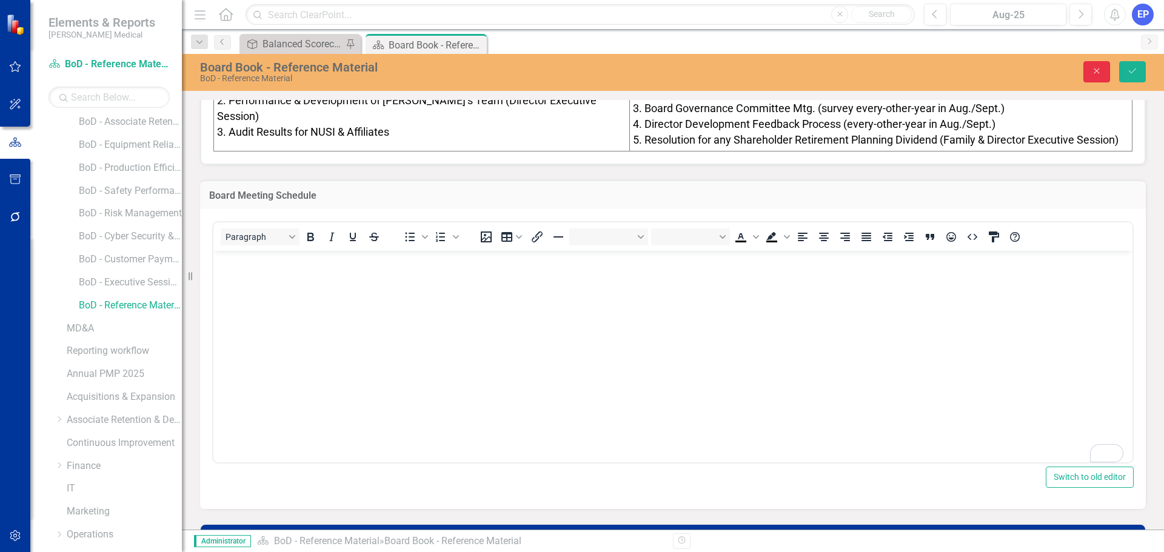
click at [1090, 69] on button "Close" at bounding box center [1097, 71] width 27 height 21
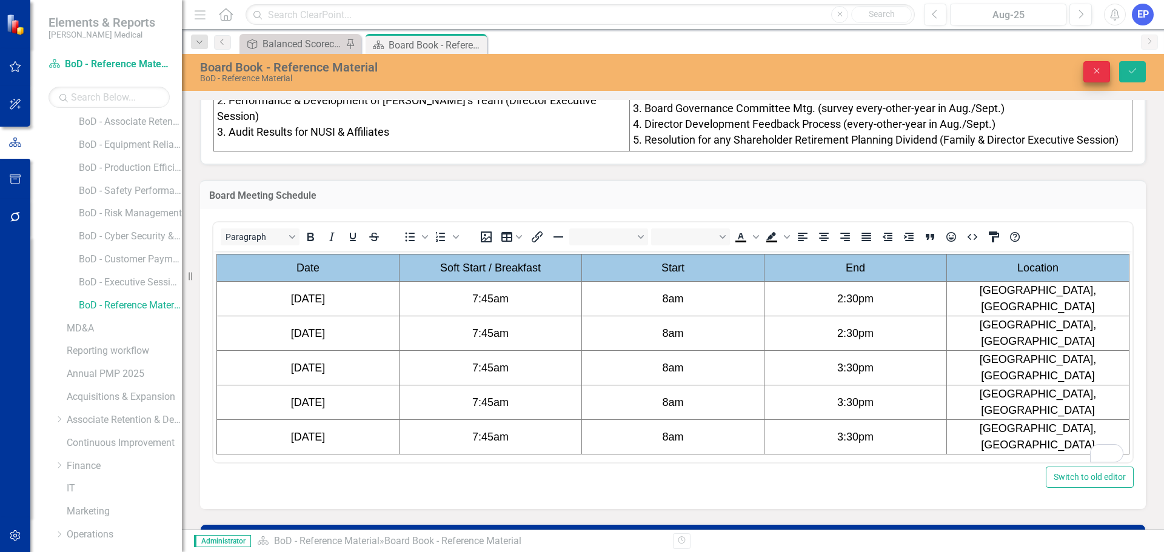
scroll to position [1829, 0]
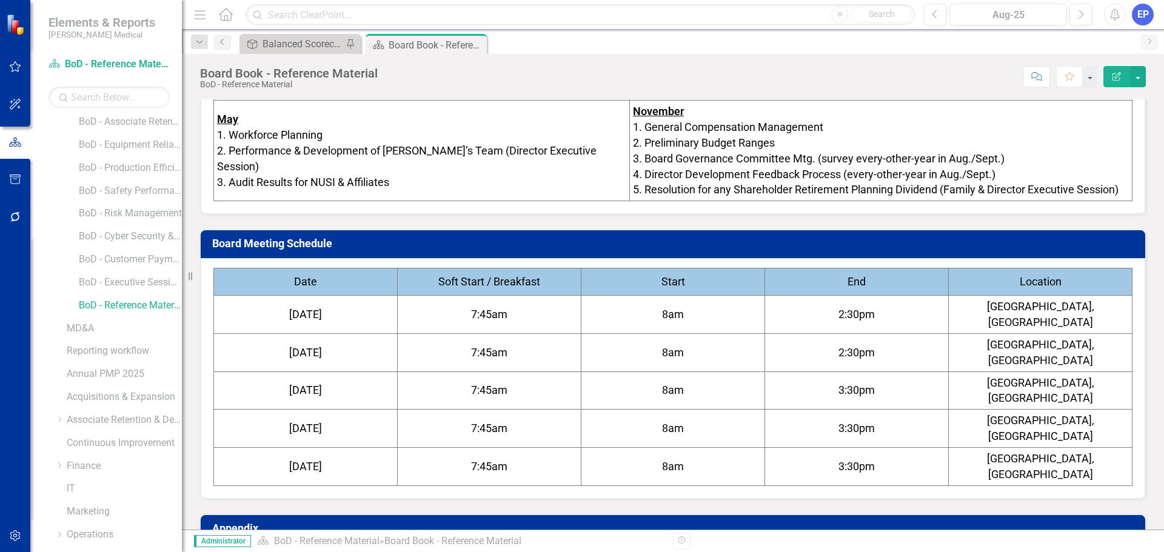
click at [693, 334] on td "8am" at bounding box center [674, 353] width 184 height 38
click at [682, 301] on td "8am" at bounding box center [674, 315] width 184 height 38
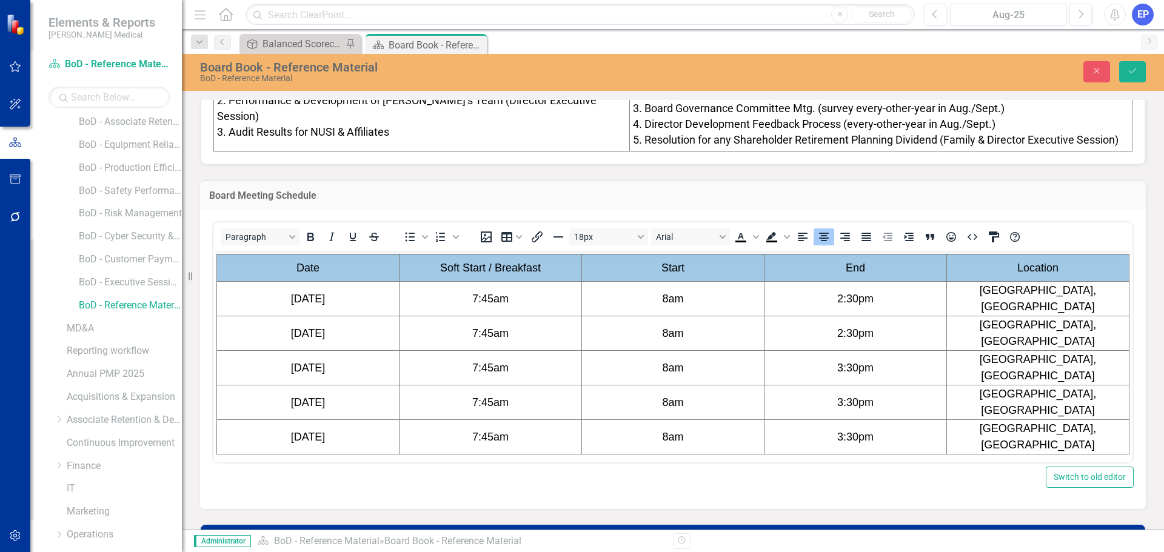
scroll to position [0, 0]
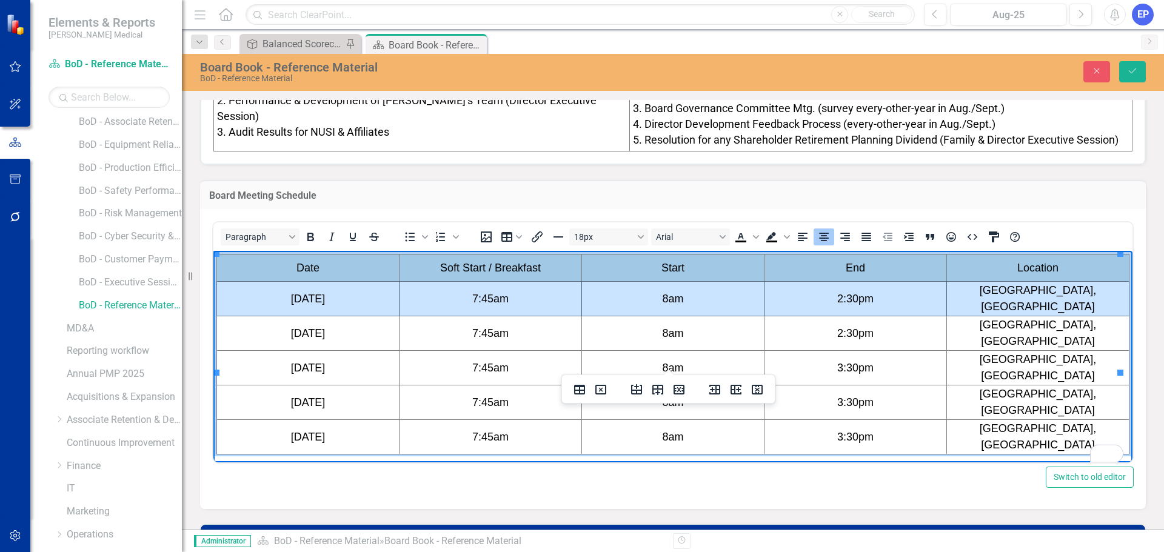
drag, startPoint x: 375, startPoint y: 286, endPoint x: 962, endPoint y: 290, distance: 587.6
click at [962, 290] on tr "[DATE] 7:45am 8am 2:30pm [GEOGRAPHIC_DATA], [GEOGRAPHIC_DATA]" at bounding box center [673, 299] width 913 height 35
click at [678, 390] on icon "Delete row" at bounding box center [679, 390] width 15 height 15
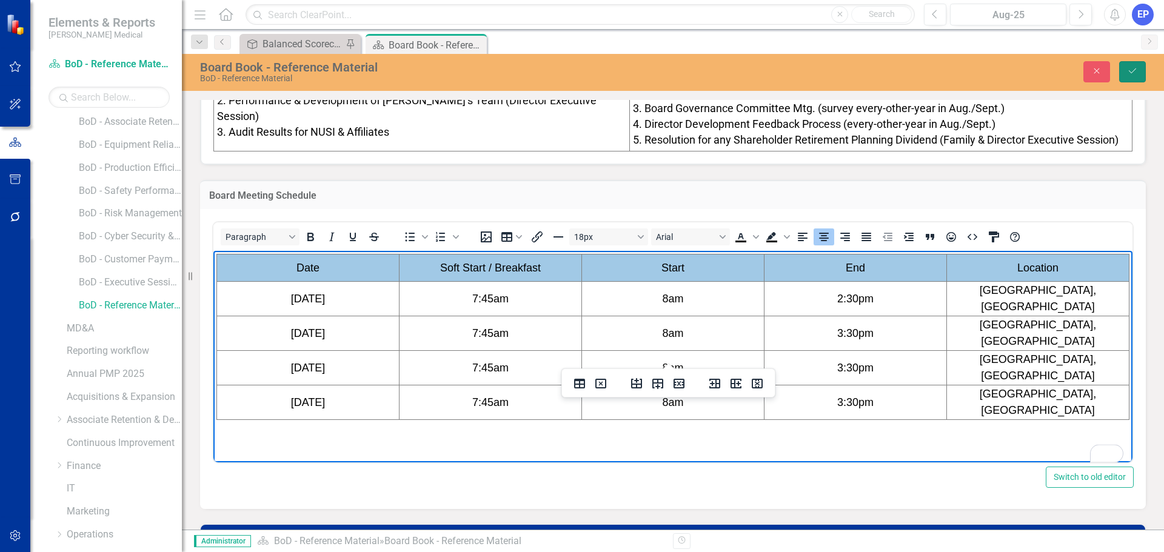
click at [1129, 70] on icon "Save" at bounding box center [1132, 71] width 11 height 8
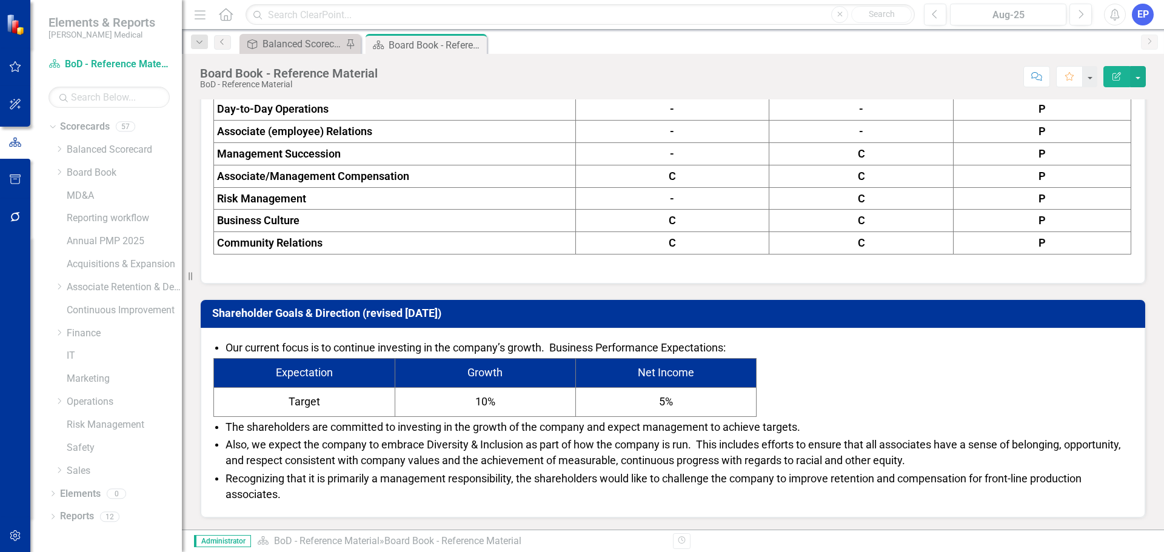
scroll to position [606, 0]
